Goal: Transaction & Acquisition: Subscribe to service/newsletter

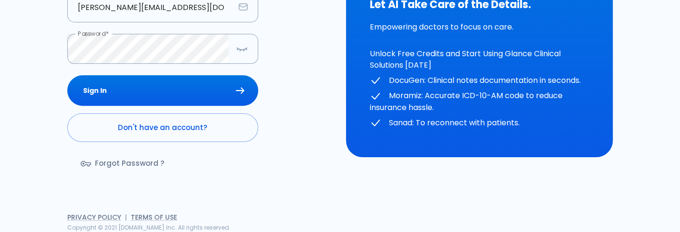
scroll to position [155, 0]
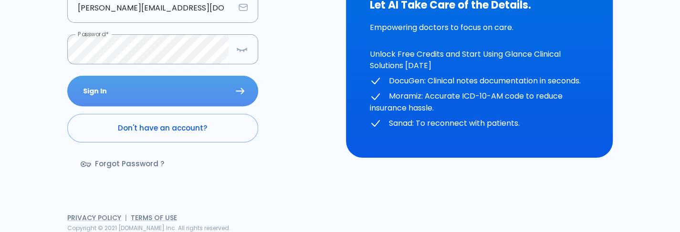
click at [174, 99] on button "Sign In" at bounding box center [162, 91] width 191 height 31
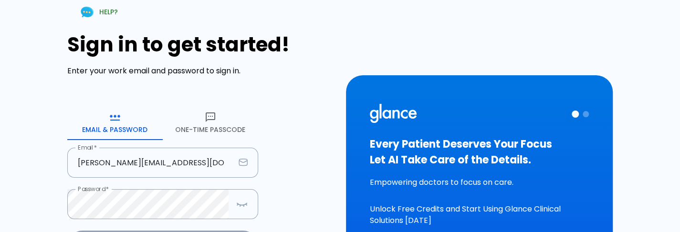
scroll to position [79, 0]
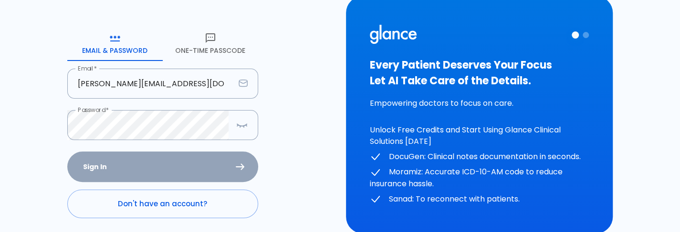
click at [178, 157] on div "Sign In Don't have an account? Forgot Password ?" at bounding box center [162, 207] width 191 height 110
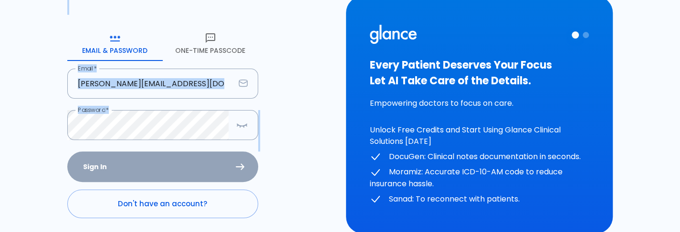
click at [178, 157] on div "Sign In Don't have an account? Forgot Password ?" at bounding box center [162, 207] width 191 height 110
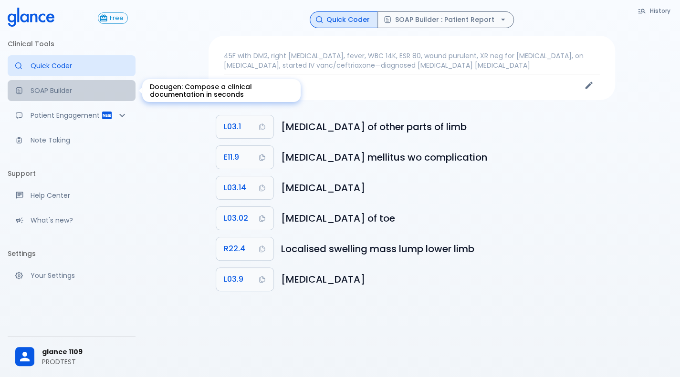
click at [75, 91] on p "SOAP Builder" at bounding box center [79, 91] width 97 height 10
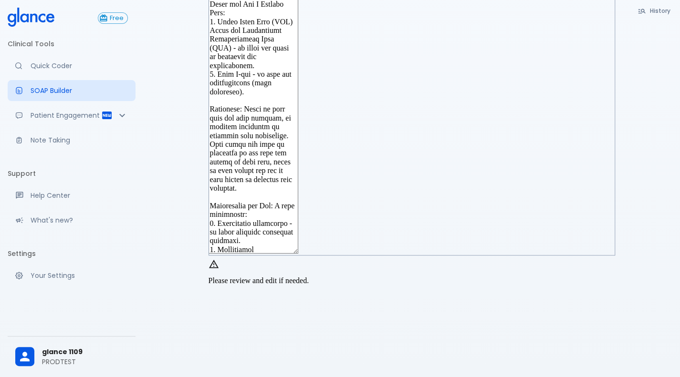
scroll to position [313, 0]
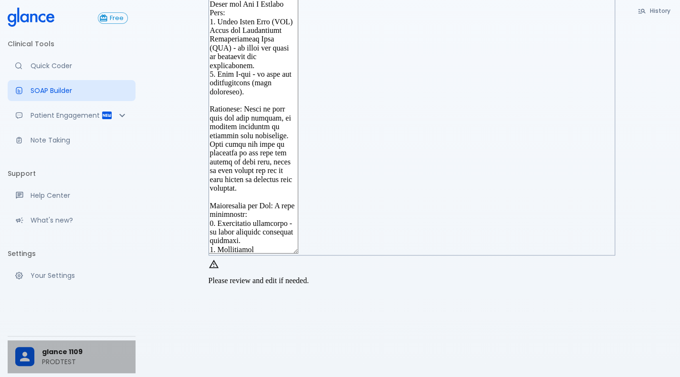
click at [91, 359] on p "PRODTEST" at bounding box center [85, 362] width 86 height 10
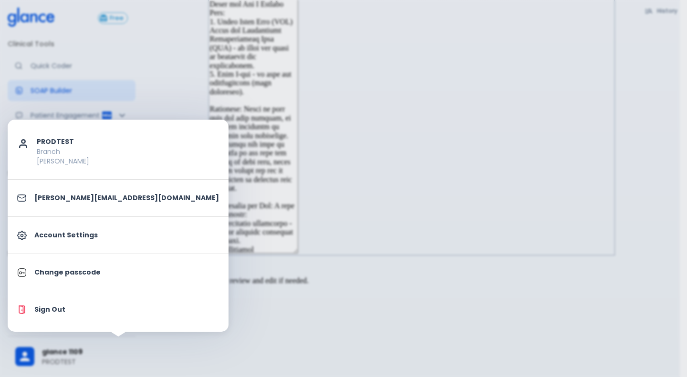
click at [195, 348] on div at bounding box center [343, 188] width 687 height 377
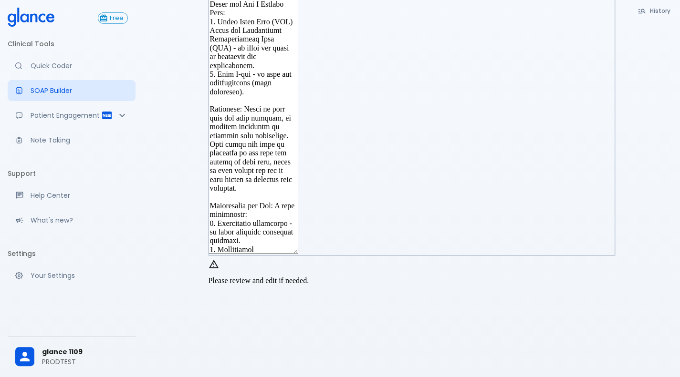
click at [54, 362] on p "PRODTEST" at bounding box center [85, 362] width 86 height 10
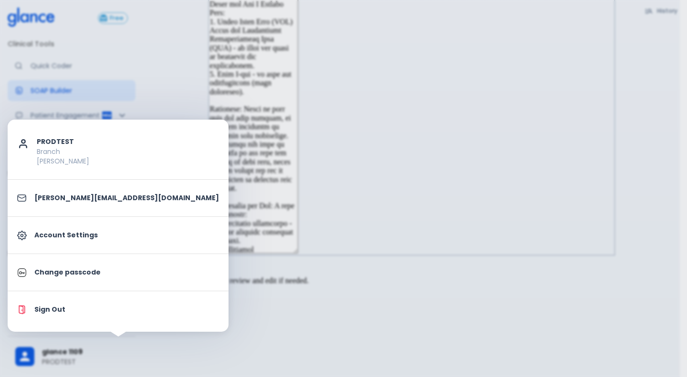
click at [272, 331] on div at bounding box center [343, 188] width 687 height 377
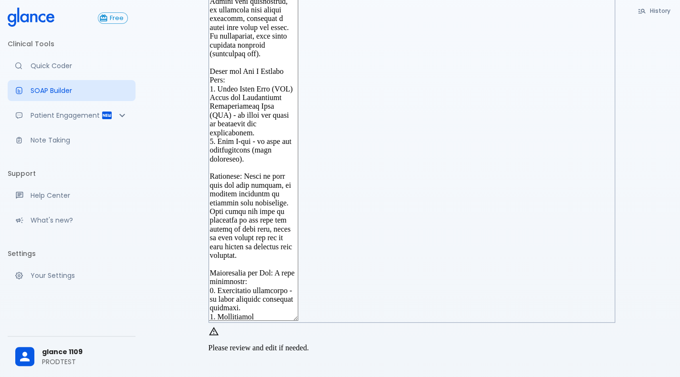
scroll to position [177, 0]
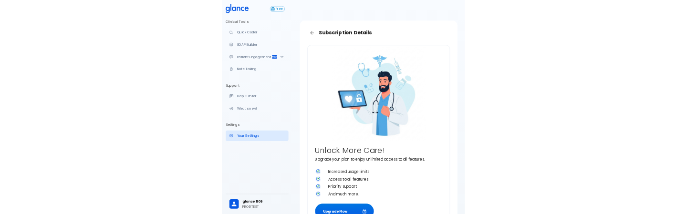
scroll to position [79, 0]
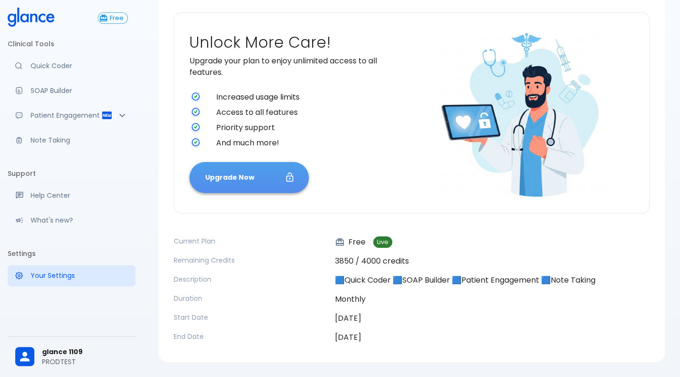
click at [237, 190] on button "Upgrade Now" at bounding box center [248, 177] width 119 height 31
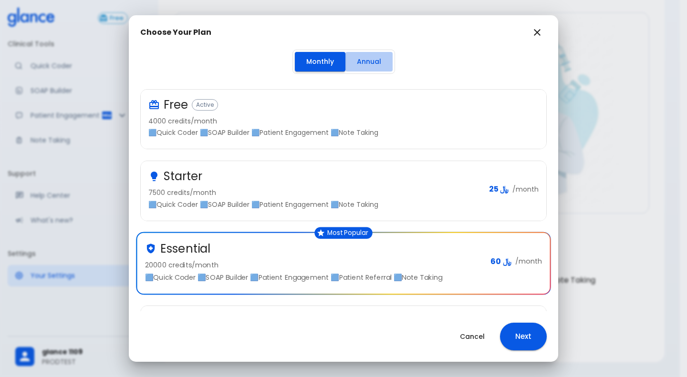
click at [362, 63] on button "Annual" at bounding box center [368, 62] width 47 height 20
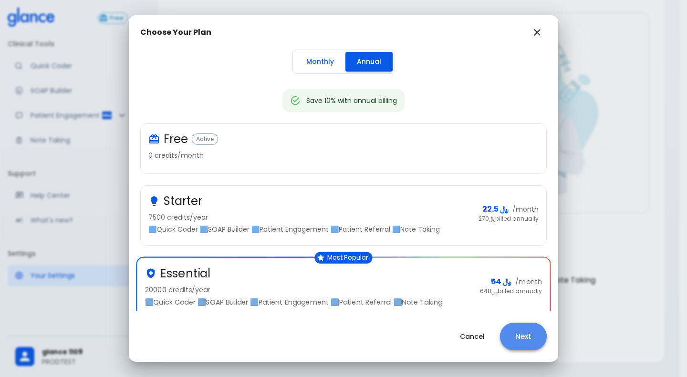
click at [493, 343] on button "Next" at bounding box center [523, 337] width 47 height 28
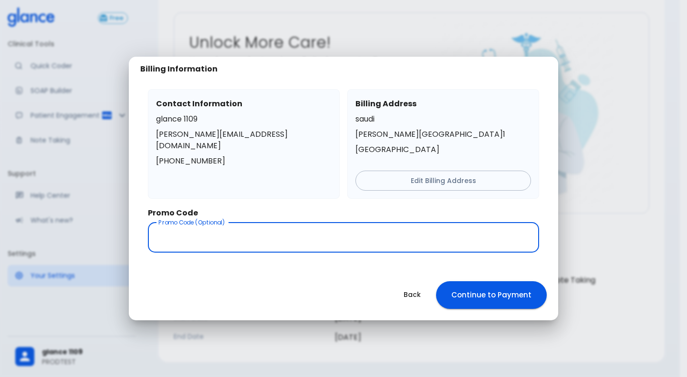
click at [306, 246] on input "text" at bounding box center [343, 238] width 391 height 30
type input "TEST30"
click at [492, 296] on button "Continue to Payment" at bounding box center [491, 296] width 111 height 28
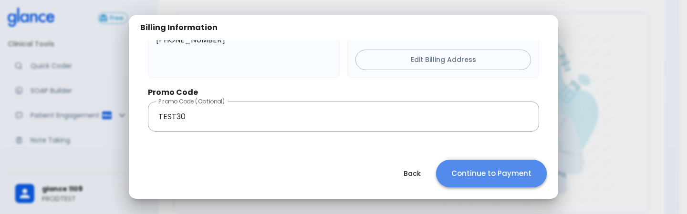
click at [493, 183] on button "Continue to Payment" at bounding box center [491, 174] width 111 height 28
